Goal: Use online tool/utility

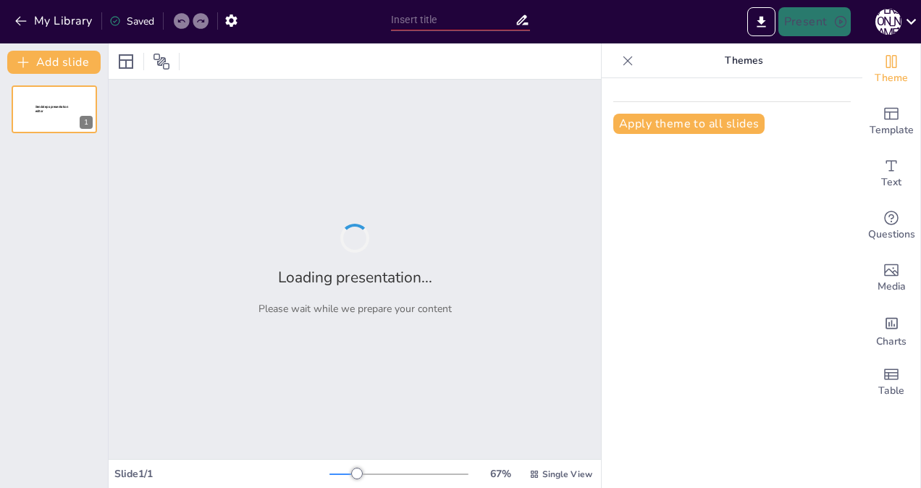
type input "経営環境の変化と企業戦略の適応"
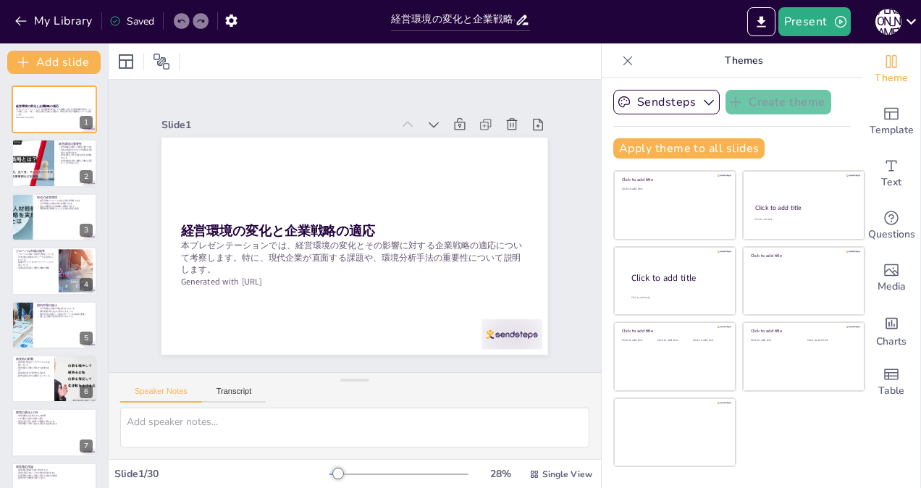
checkbox input "true"
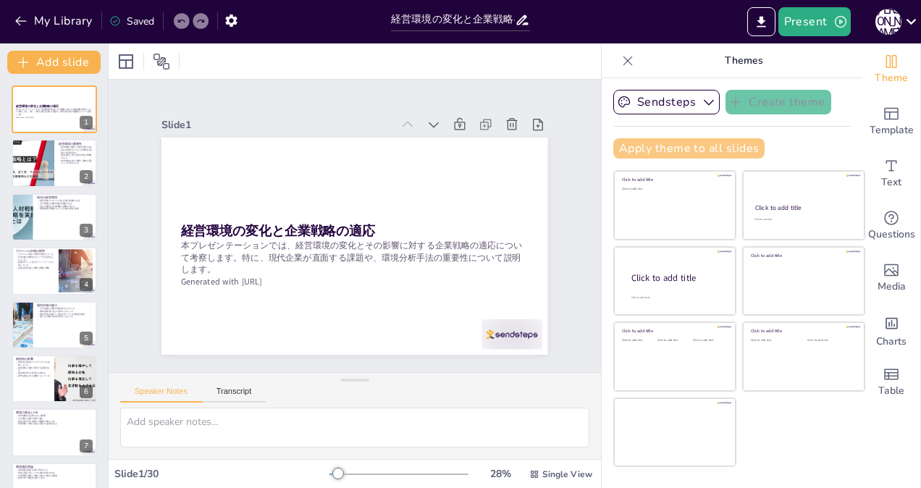
checkbox input "true"
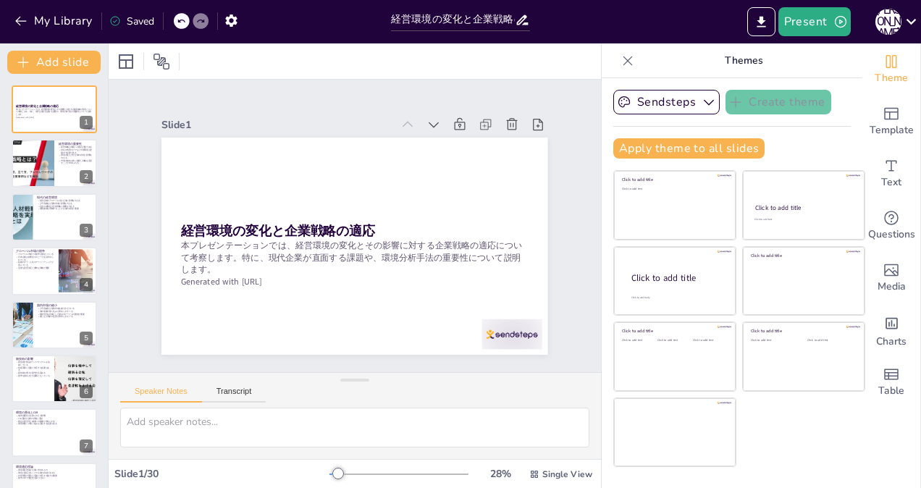
checkbox input "true"
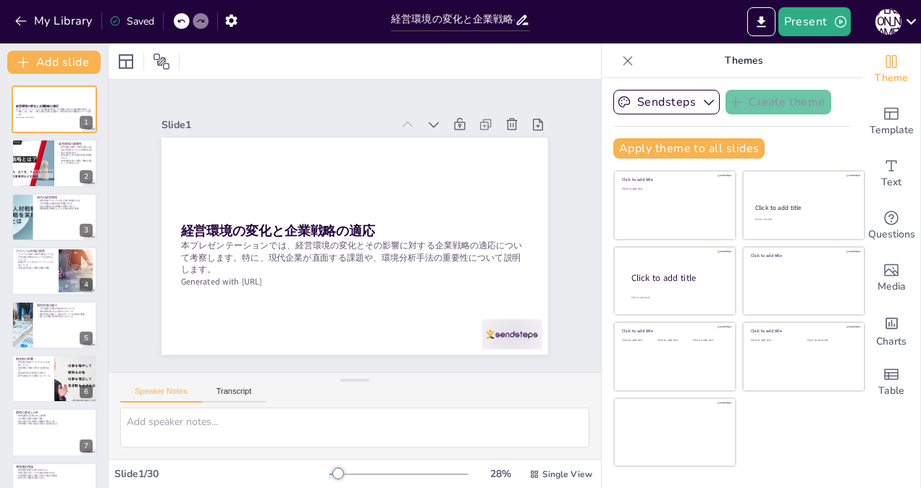
checkbox input "true"
